Goal: Transaction & Acquisition: Book appointment/travel/reservation

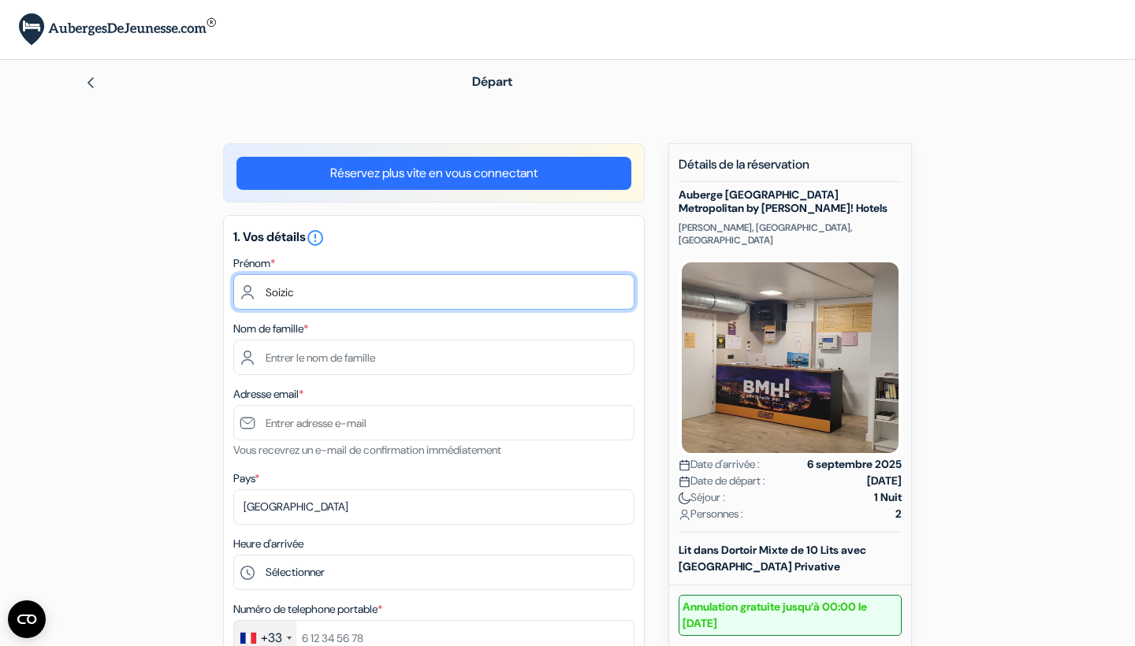
type input "Soizic"
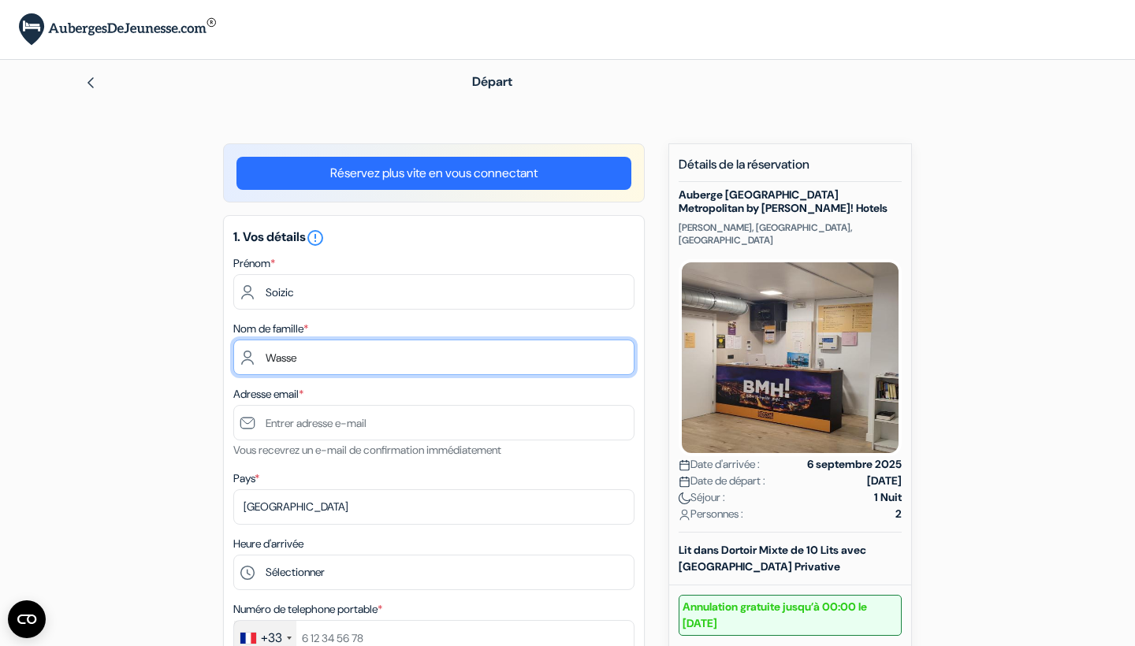
type input "Wasse"
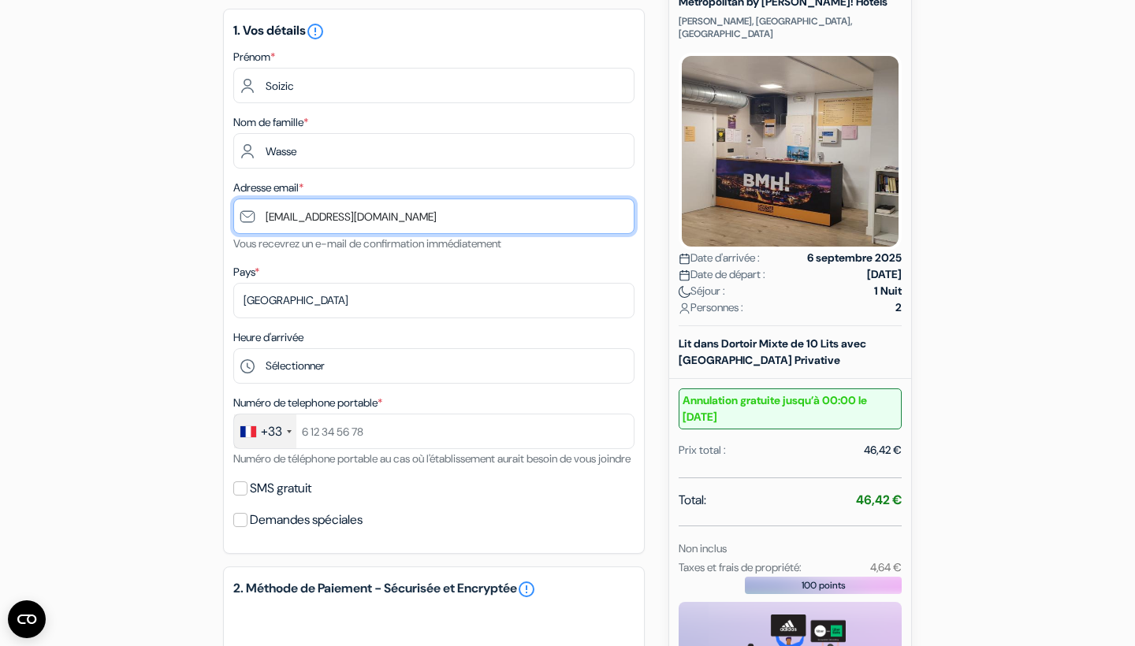
scroll to position [212, 0]
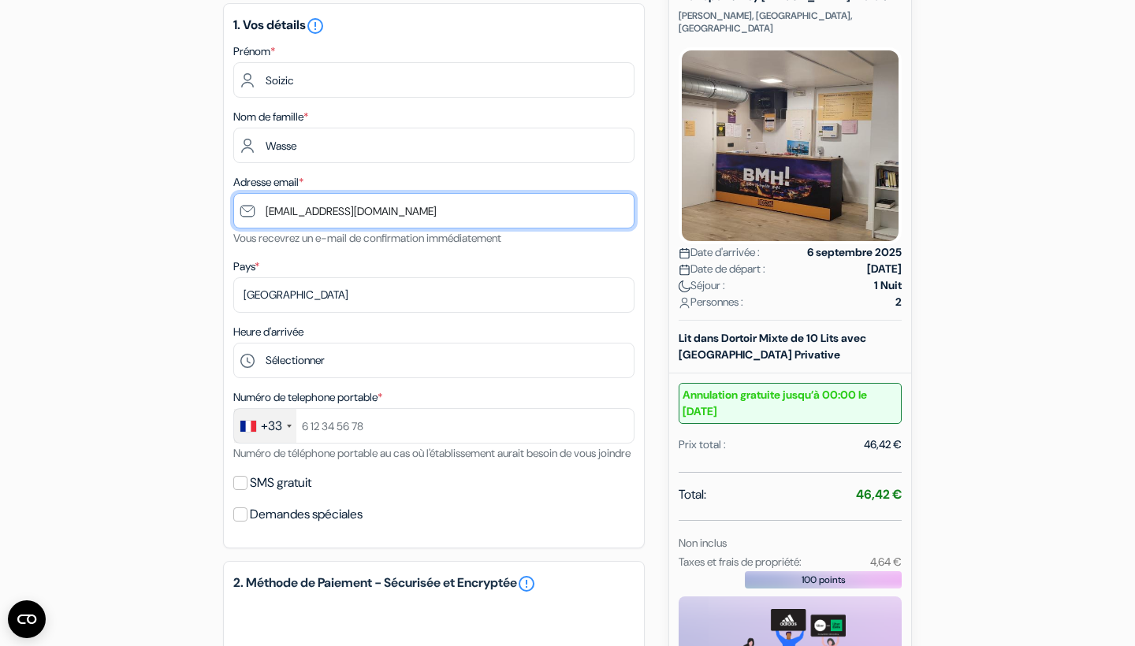
type input "[EMAIL_ADDRESS][DOMAIN_NAME]"
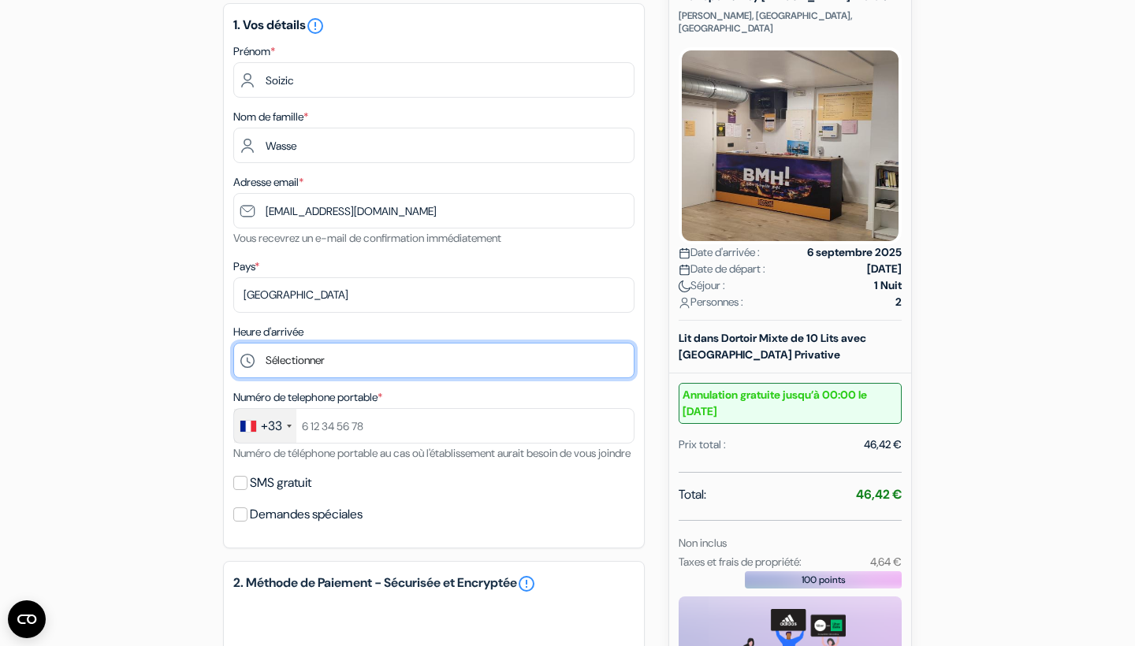
select select "14"
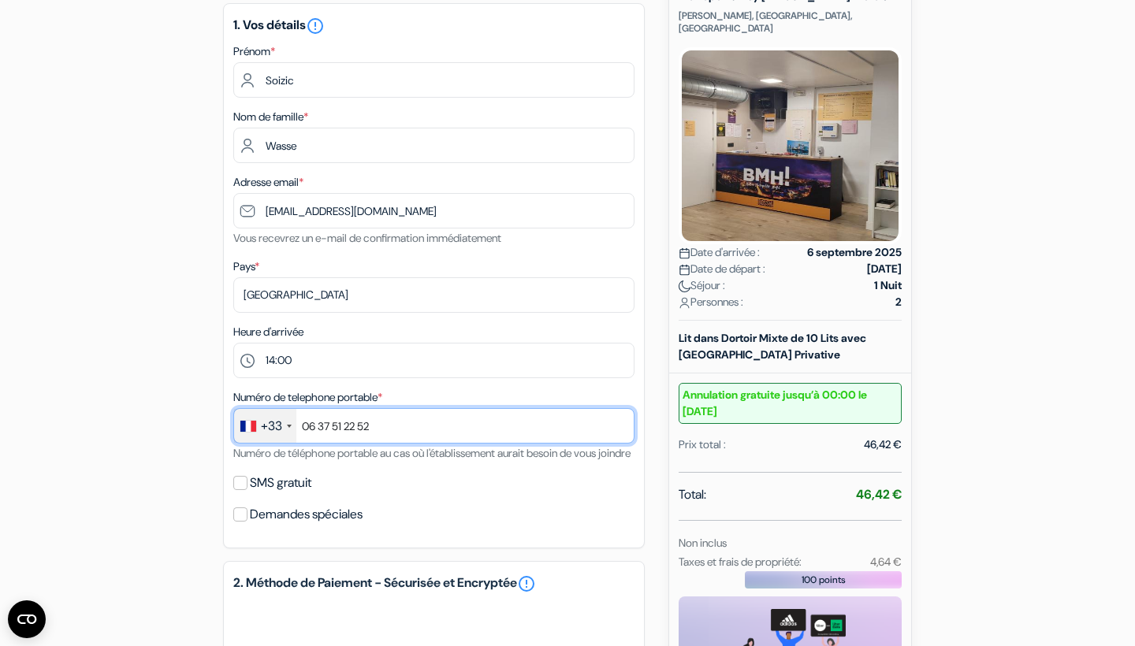
type input "06 37 51 22 52"
click at [270, 463] on div "Numéro de telephone portable * +33 [GEOGRAPHIC_DATA] +33 [GEOGRAPHIC_DATA] +44 …" at bounding box center [433, 425] width 401 height 75
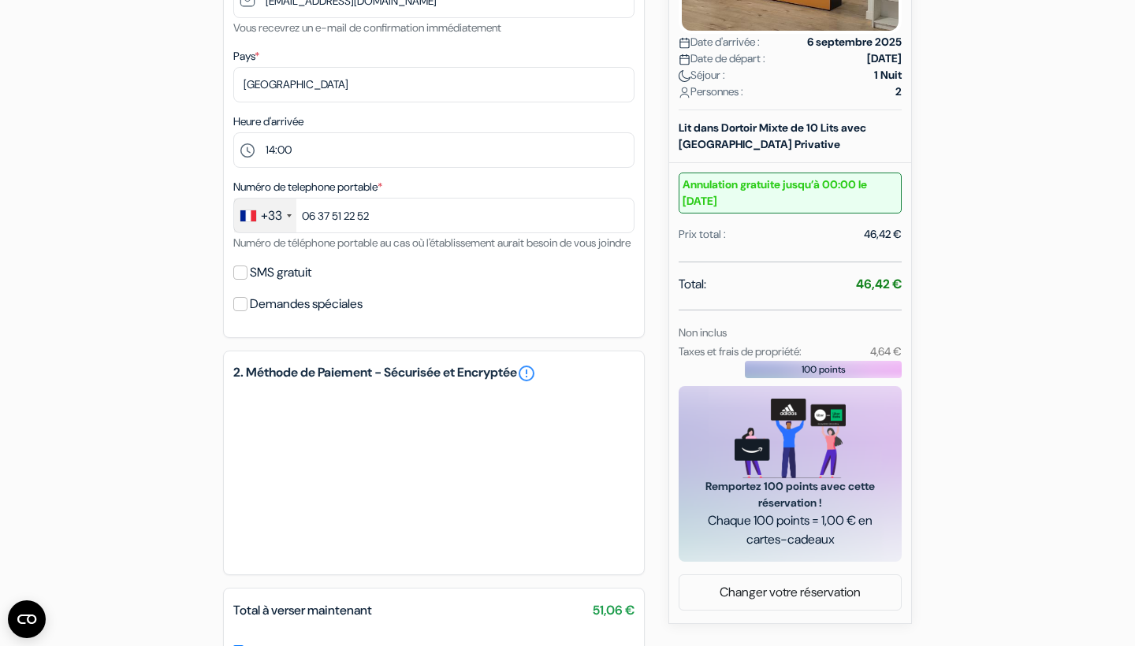
scroll to position [426, 0]
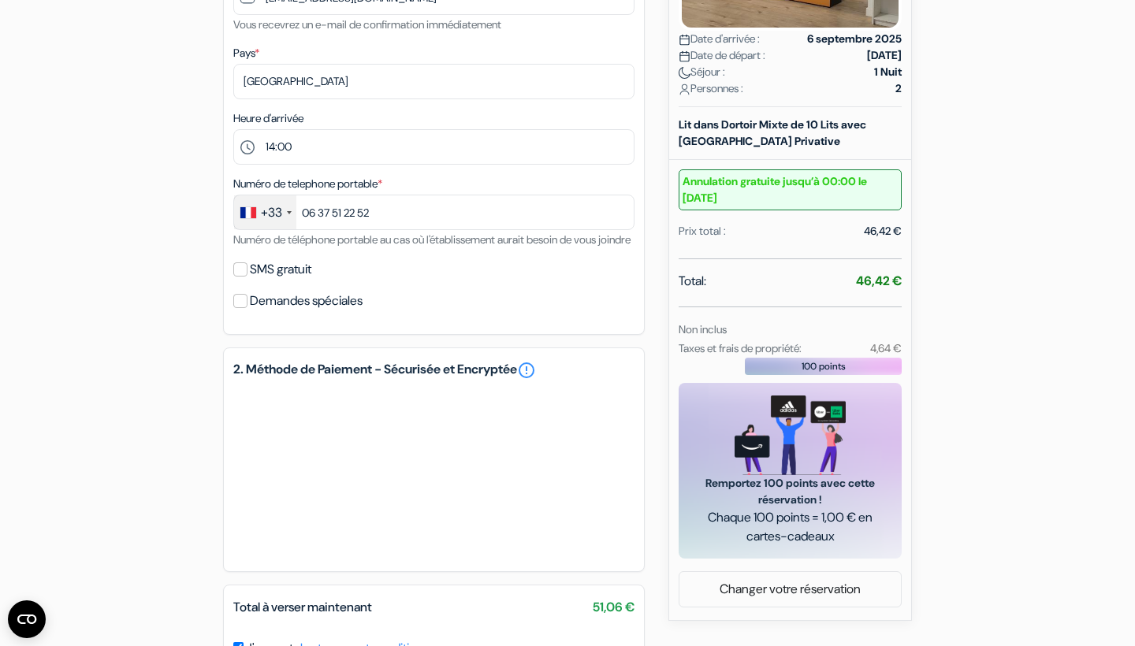
click at [243, 277] on input "SMS gratuit" at bounding box center [240, 270] width 14 height 14
checkbox input "true"
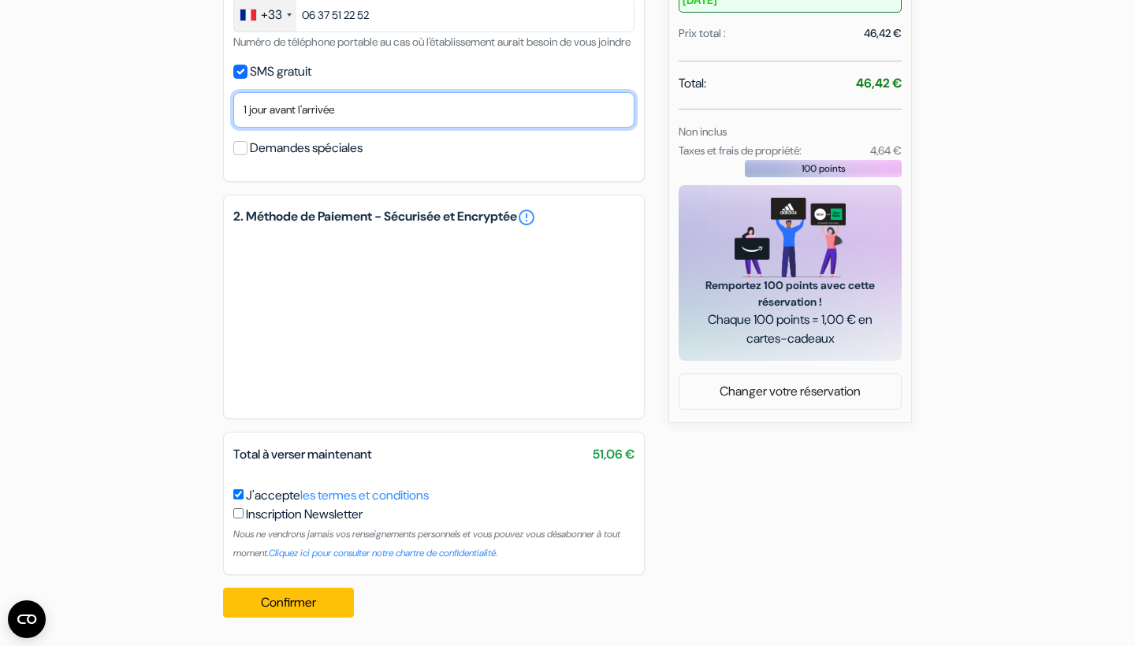
scroll to position [643, 0]
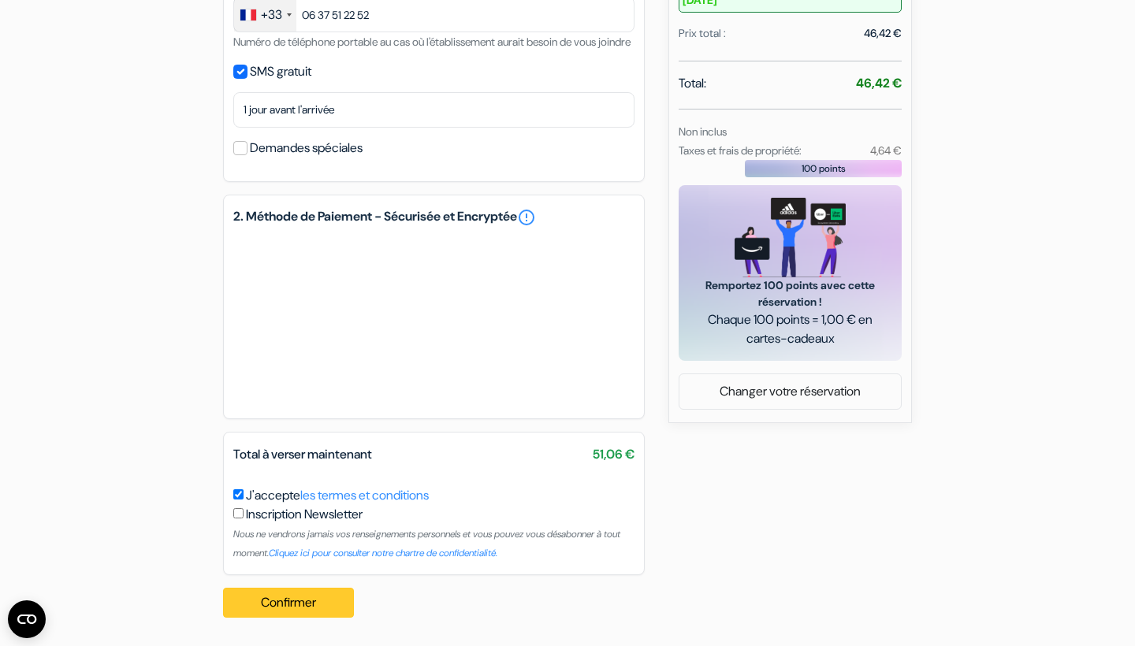
click at [306, 602] on button "Confirmer Loading..." at bounding box center [288, 603] width 131 height 30
